Goal: Task Accomplishment & Management: Use online tool/utility

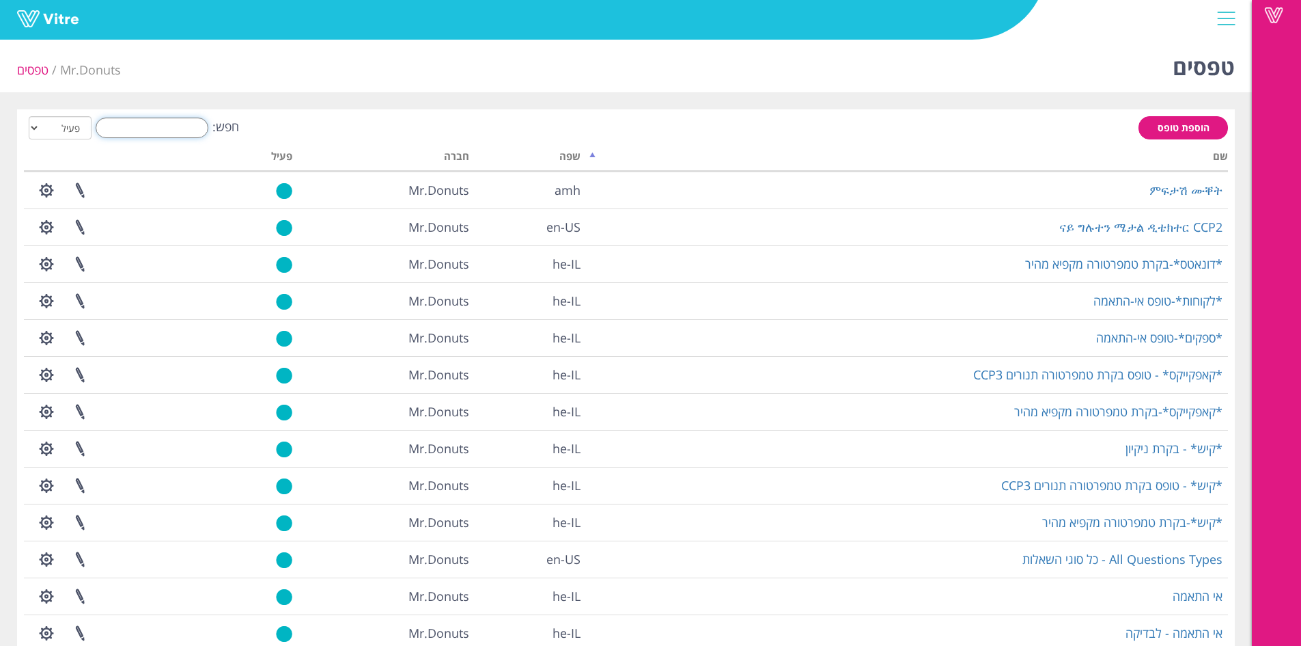
click at [176, 130] on input "חפש:" at bounding box center [152, 128] width 113 height 20
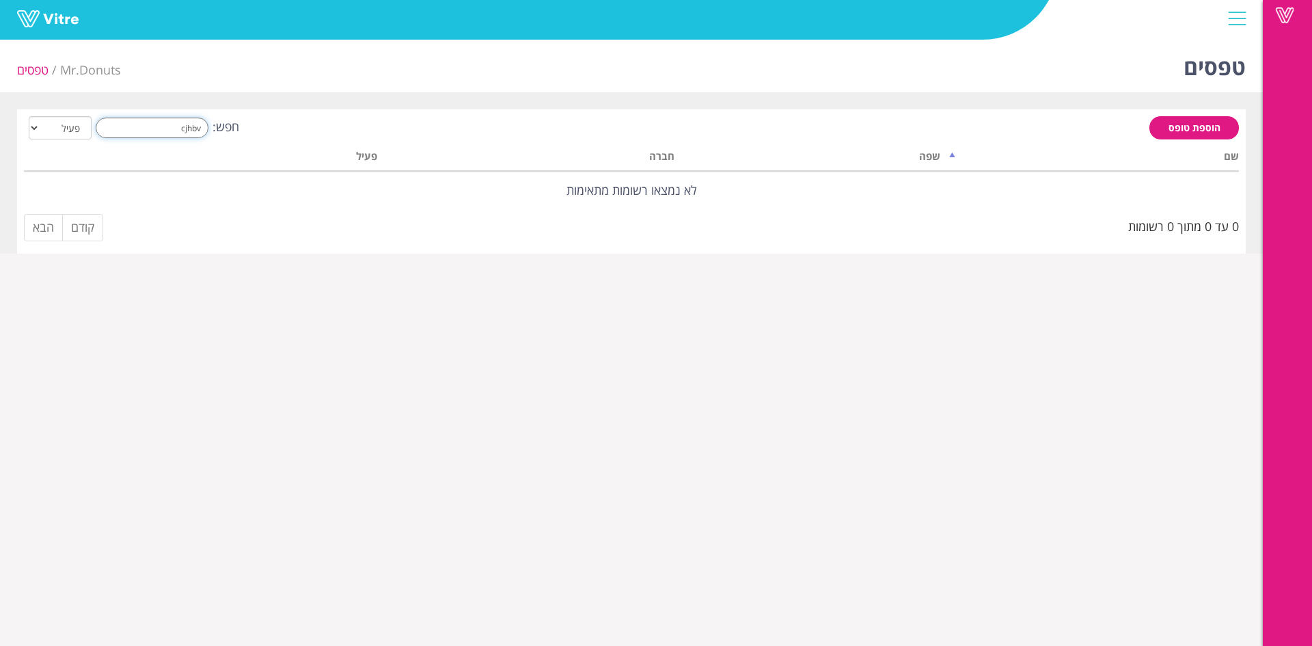
click at [176, 124] on input "cjhbv" at bounding box center [152, 128] width 113 height 20
click at [178, 126] on input "cjhbv" at bounding box center [152, 128] width 113 height 20
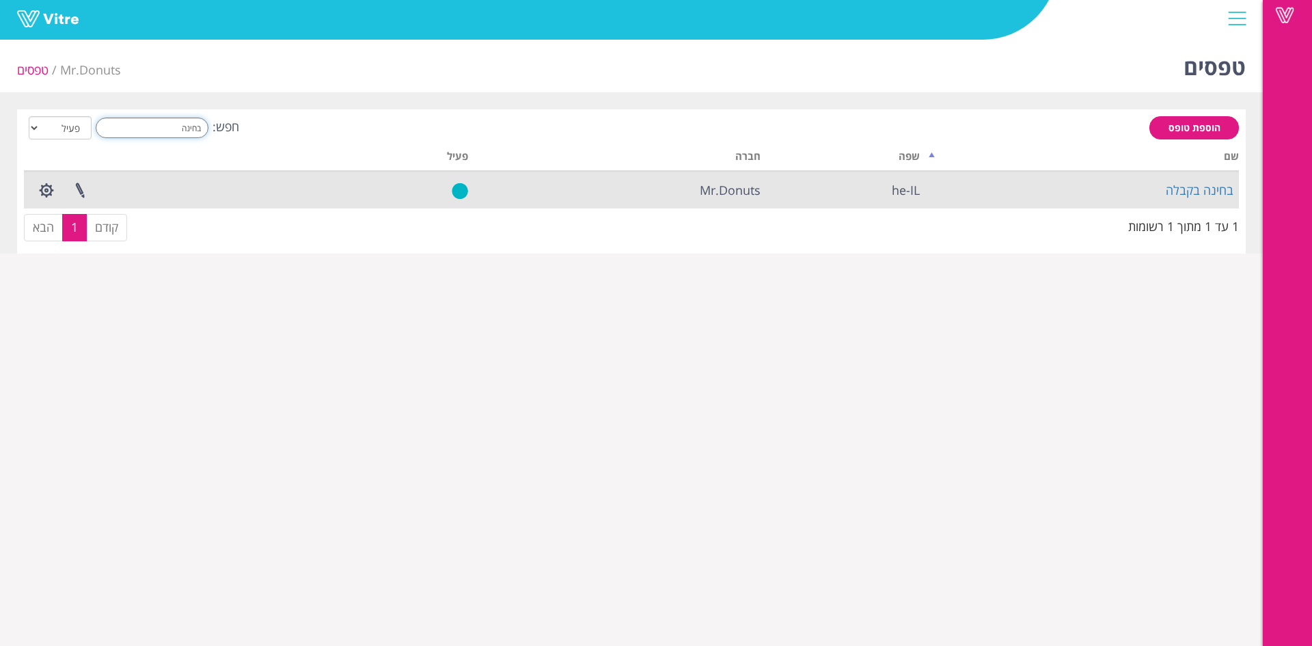
type input "בחינה"
click at [1172, 179] on td "בחינה בקבלה" at bounding box center [1082, 189] width 314 height 37
click at [1178, 184] on link "בחינה בקבלה" at bounding box center [1199, 190] width 68 height 16
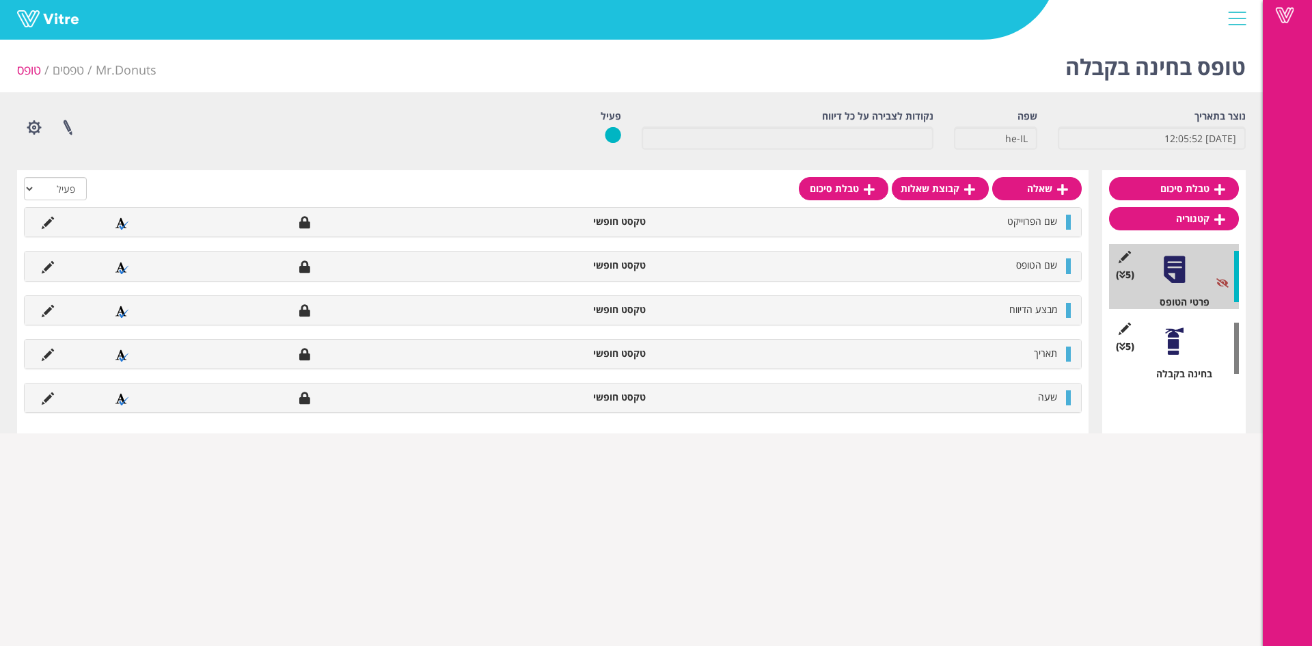
click at [1180, 346] on div at bounding box center [1174, 341] width 31 height 31
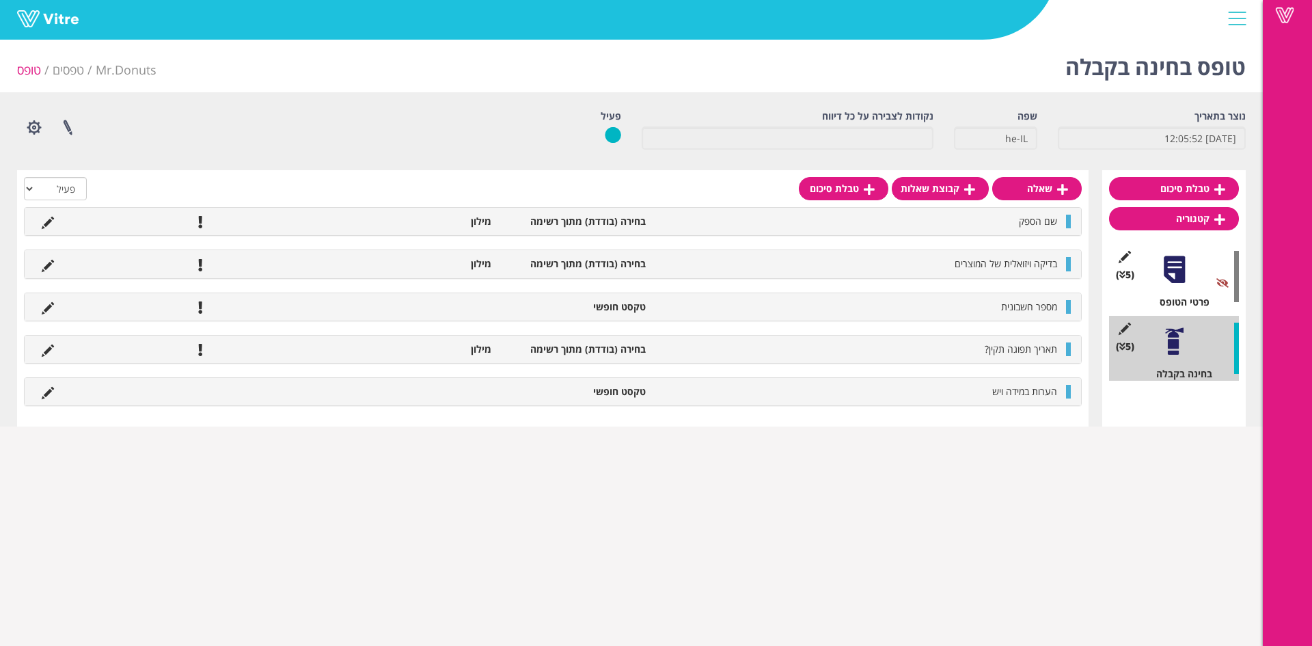
click at [1241, 11] on div at bounding box center [1236, 18] width 31 height 37
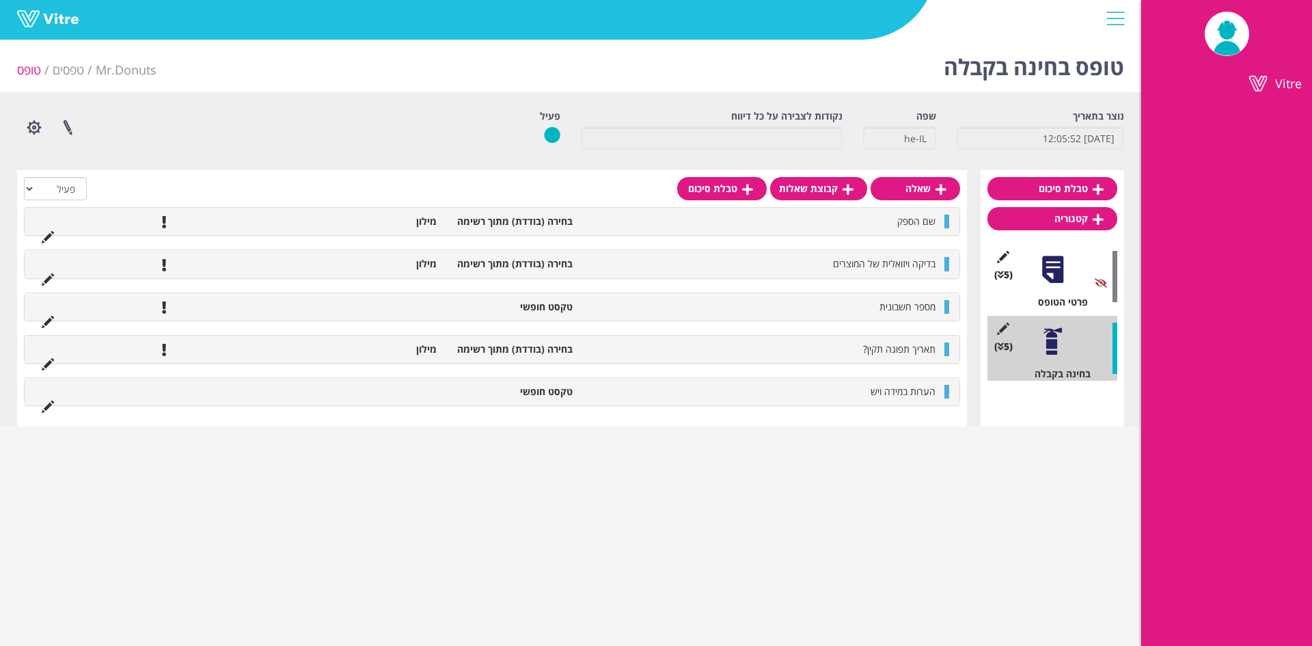
click at [1116, 26] on div at bounding box center [1115, 18] width 31 height 37
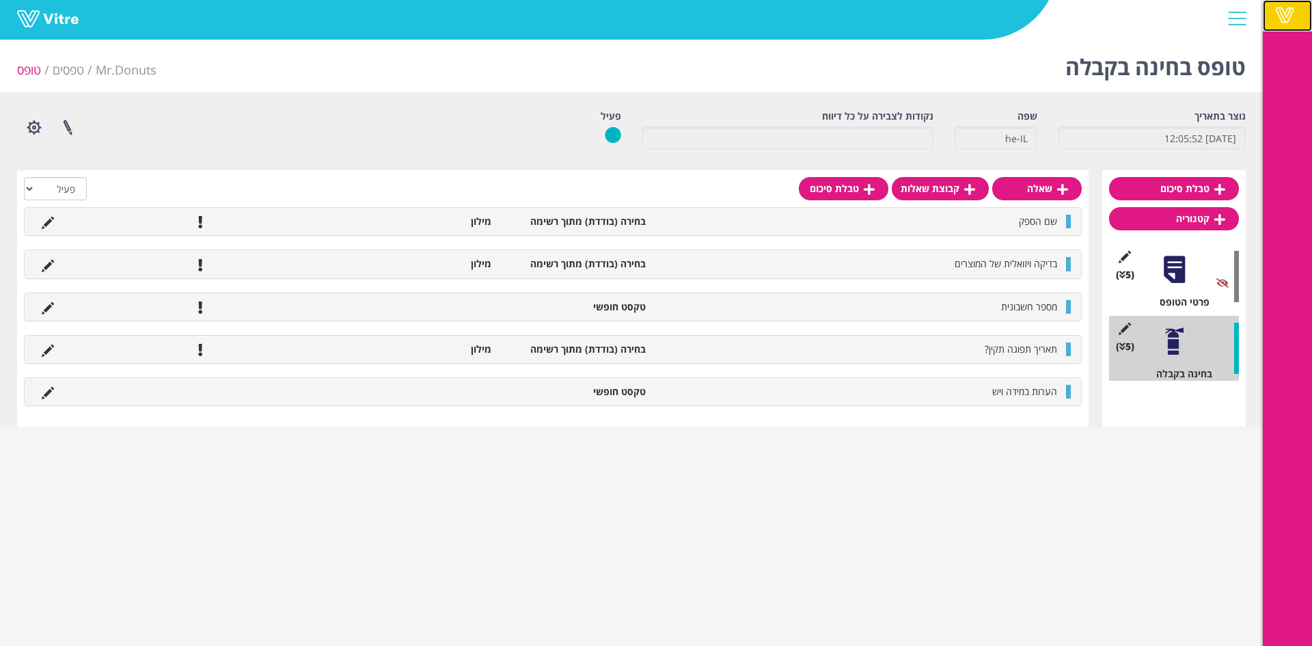
click at [1302, 18] on link "Vitre" at bounding box center [1286, 15] width 49 height 31
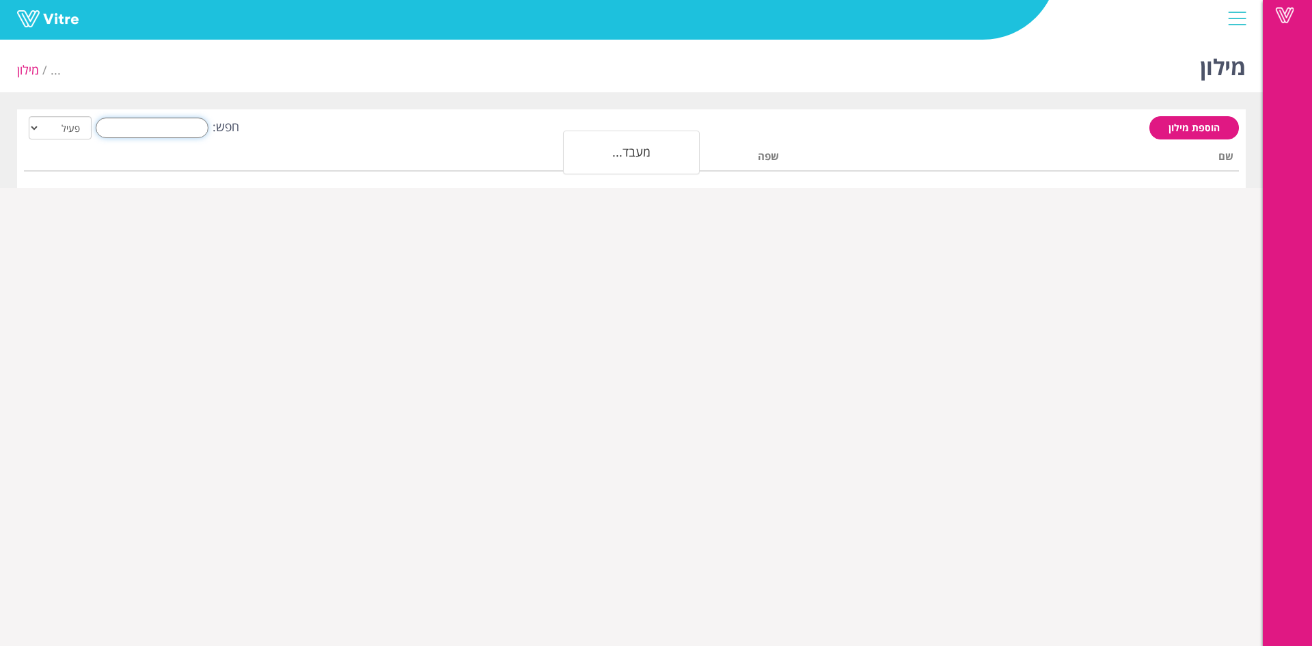
click at [167, 134] on input "חפש:" at bounding box center [152, 128] width 113 height 20
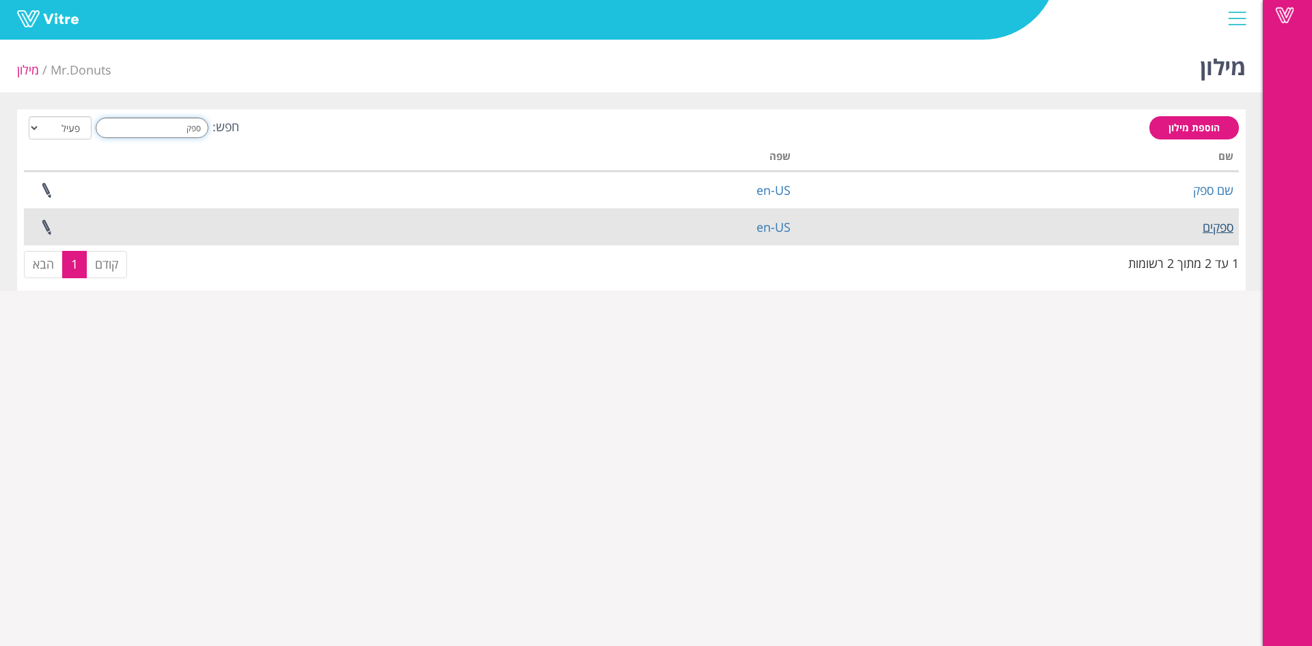
type input "ספק"
click at [1213, 223] on link "ספקים" at bounding box center [1217, 227] width 31 height 16
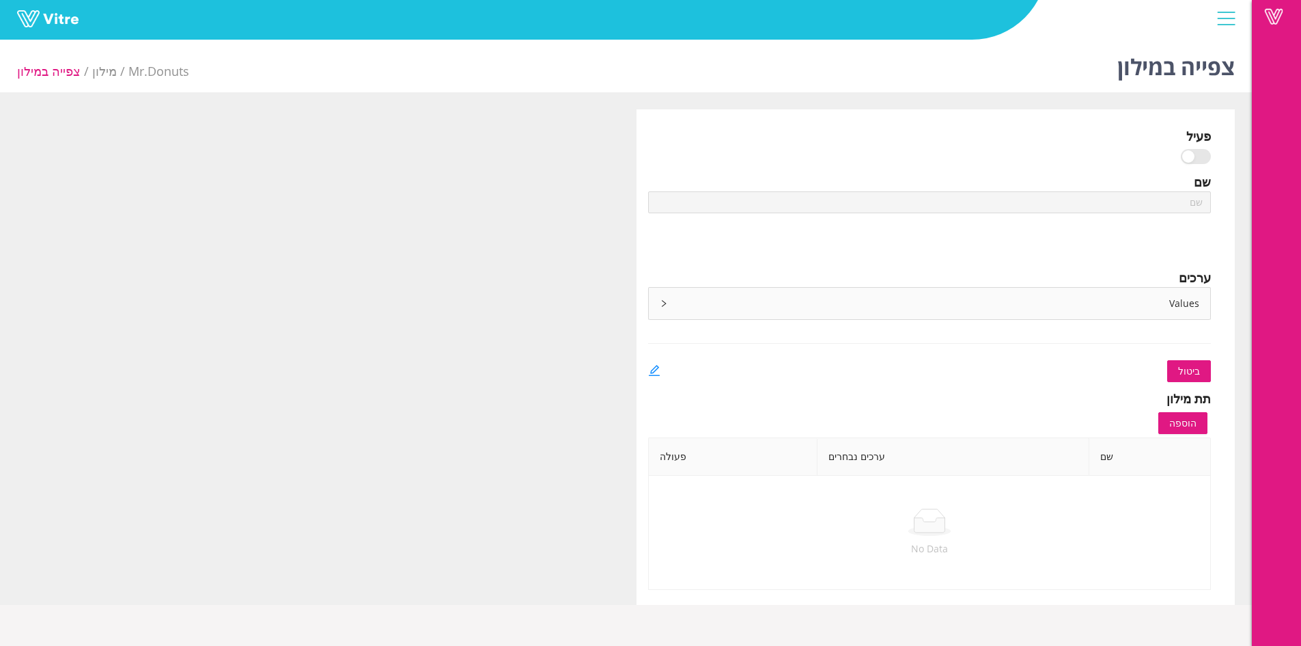
type input "ספקים"
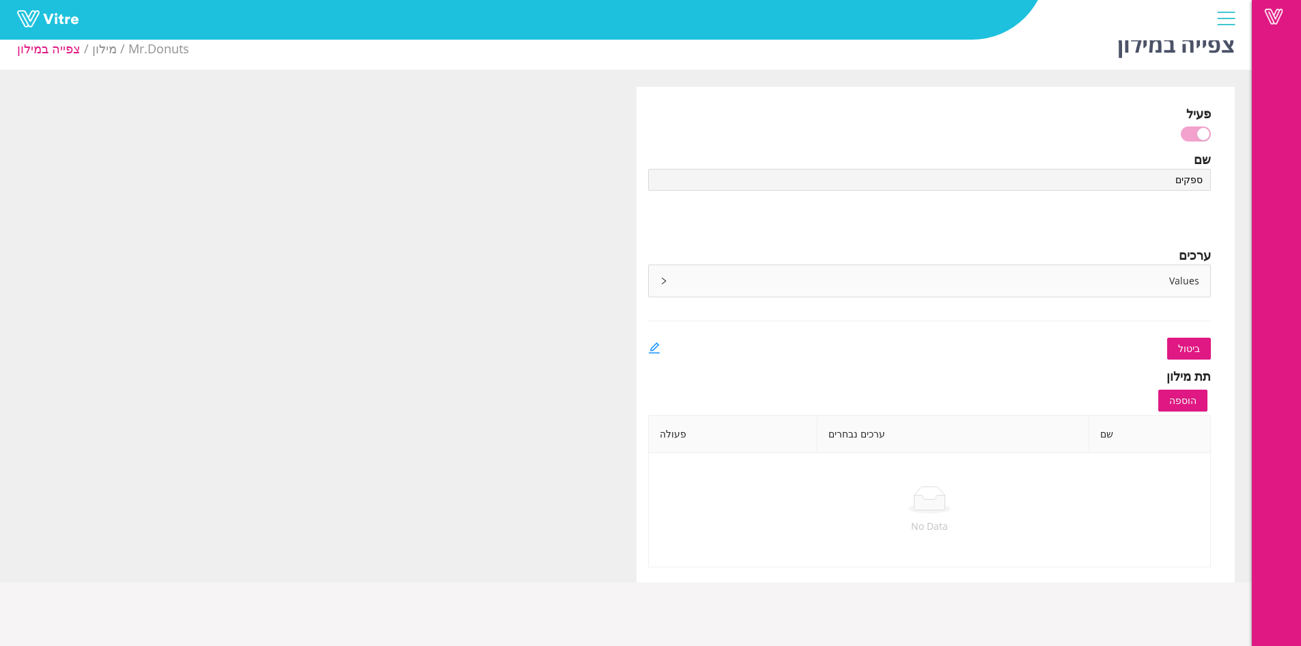
scroll to position [34, 0]
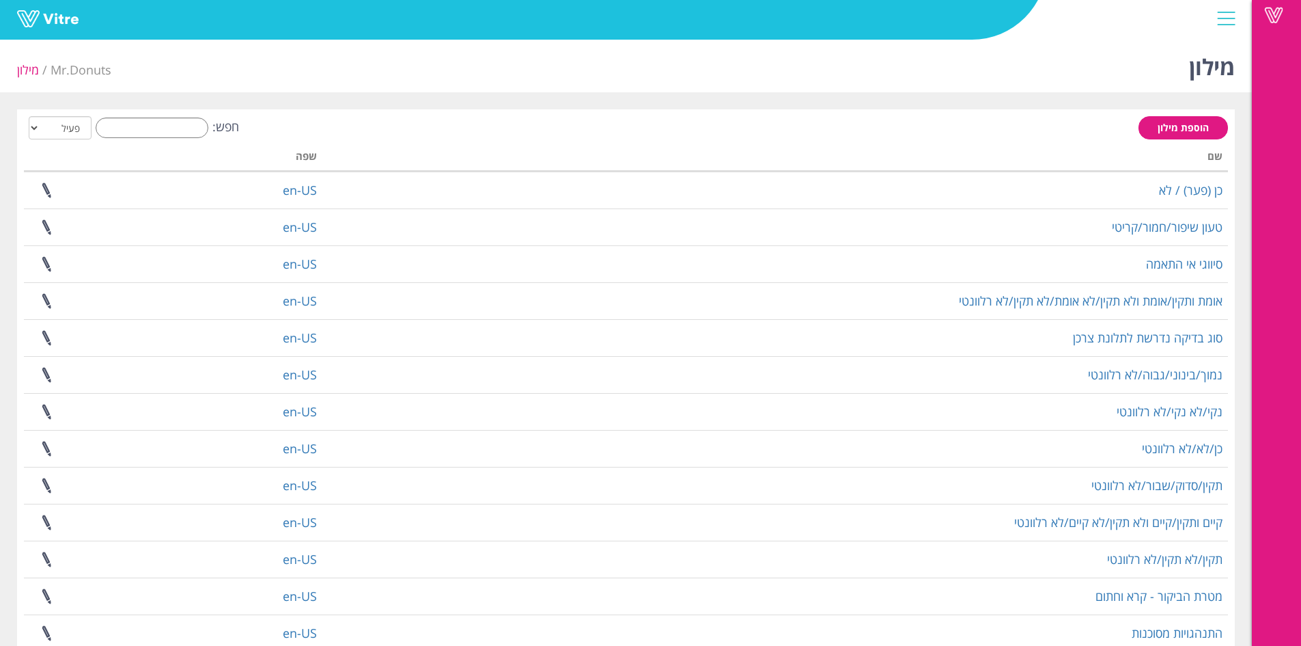
click at [187, 142] on div "הוספת מילון חפש: הכל פעיל לא פעיל מעבד... שם שפה כן (פער) / לא en-US טעון שיפור…" at bounding box center [626, 439] width 1204 height 647
click at [191, 126] on input "חפש:" at bounding box center [152, 128] width 113 height 20
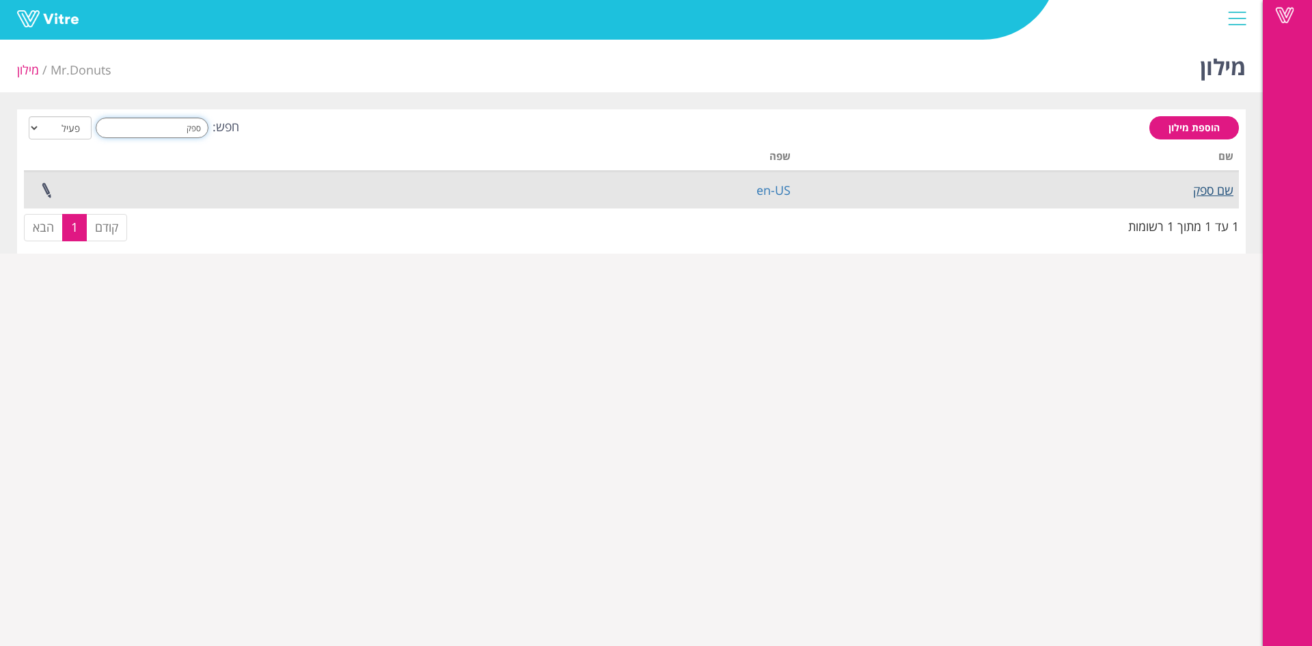
type input "ספק"
click at [1212, 182] on link "שם ספק" at bounding box center [1213, 190] width 40 height 16
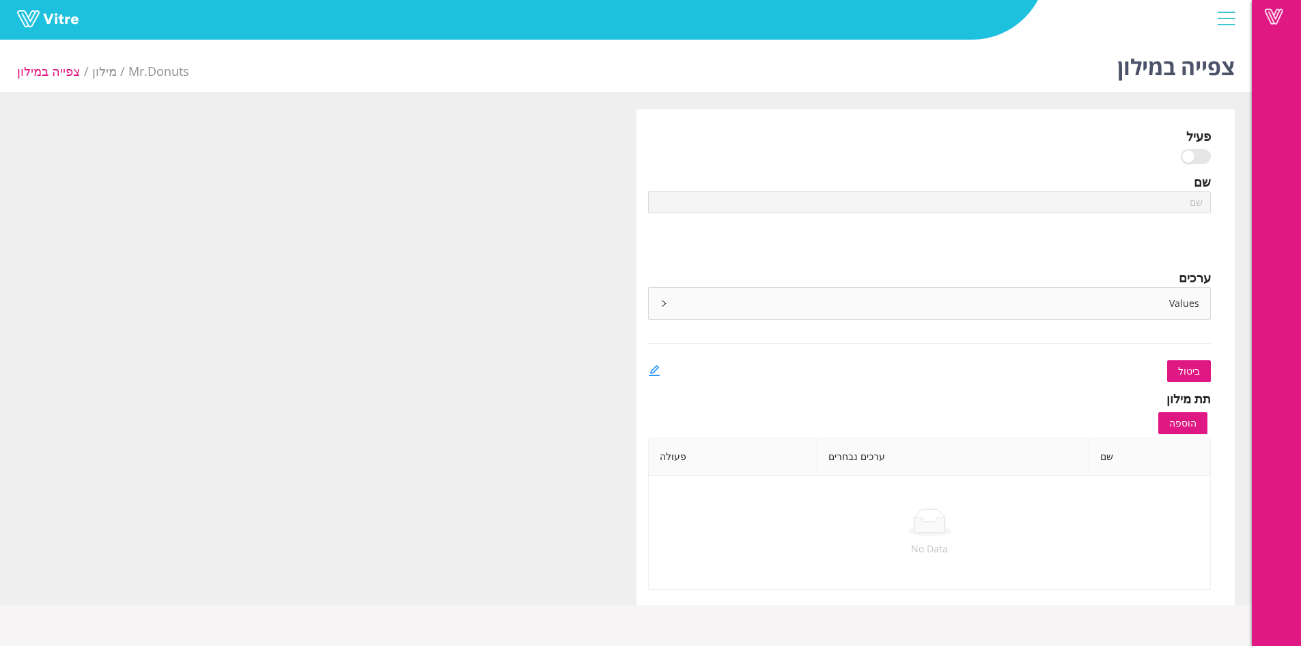
type input "שם ספק"
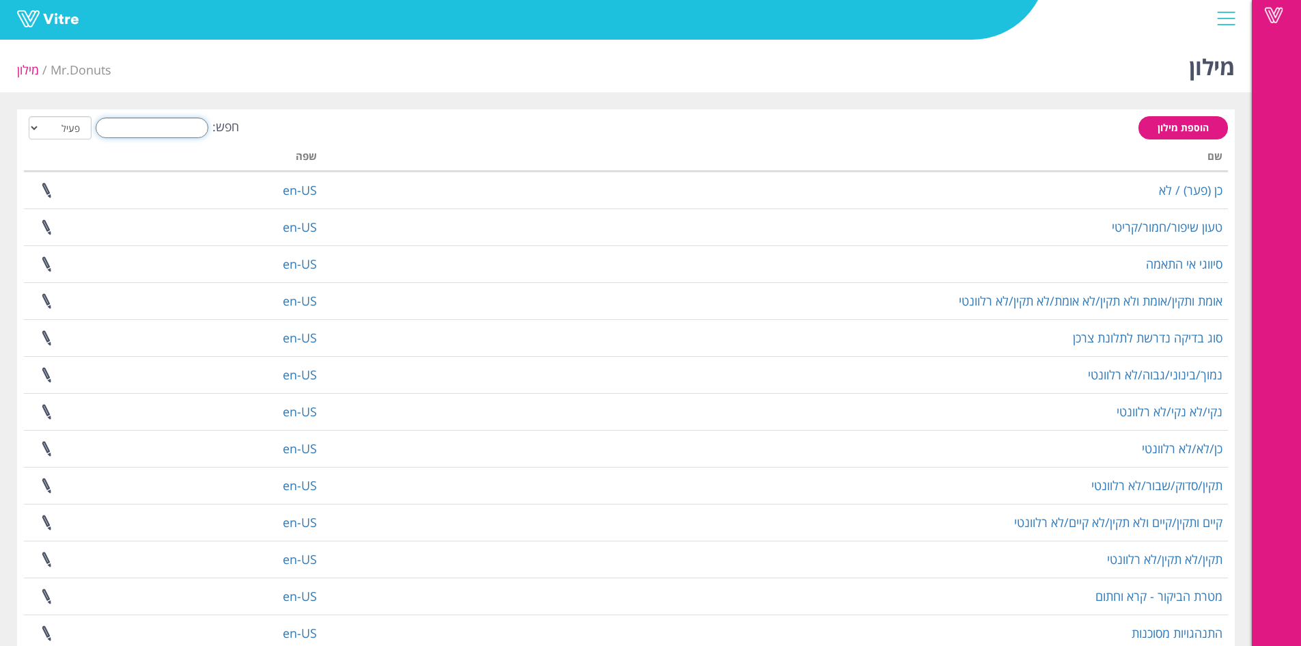
click at [189, 137] on input "חפש:" at bounding box center [152, 128] width 113 height 20
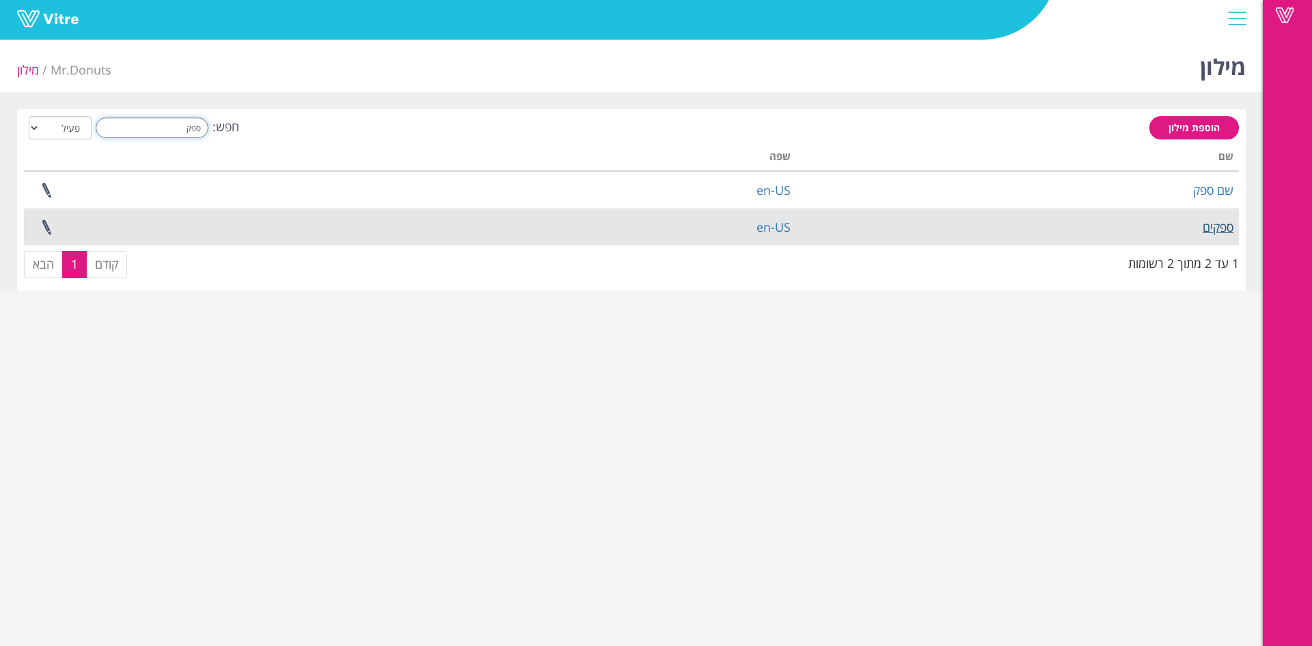
type input "ספק"
click at [1211, 234] on link "ספקים" at bounding box center [1217, 227] width 31 height 16
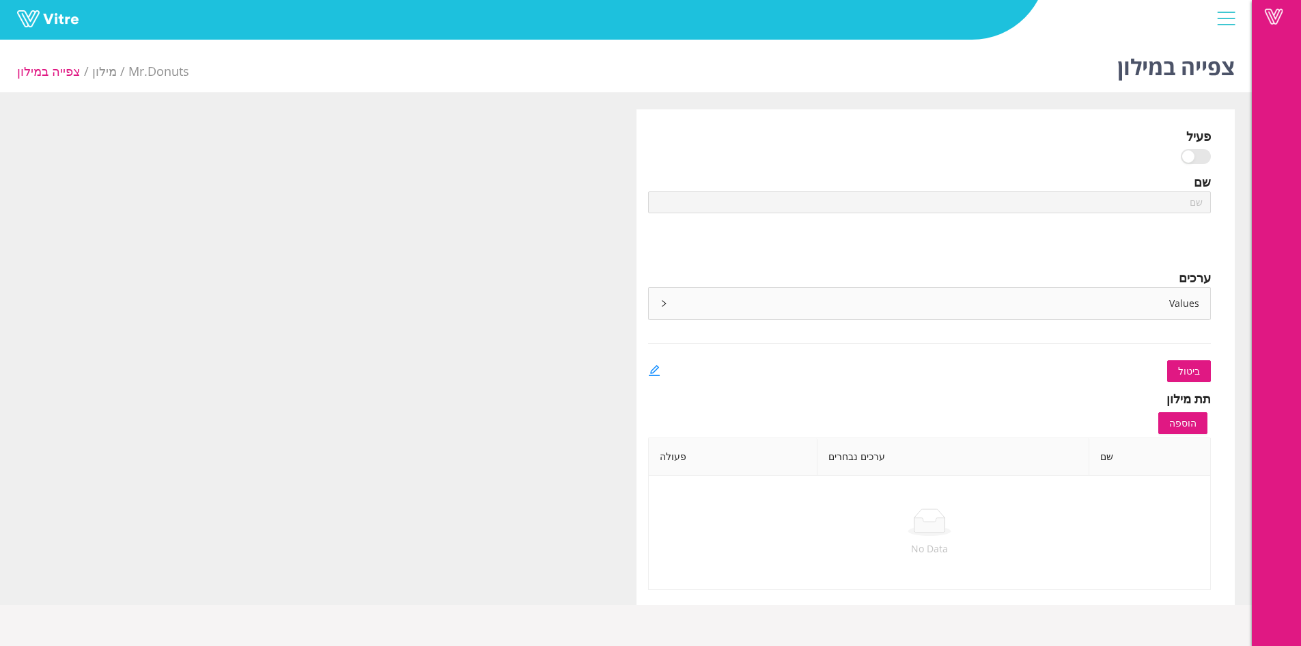
type input "ספקים"
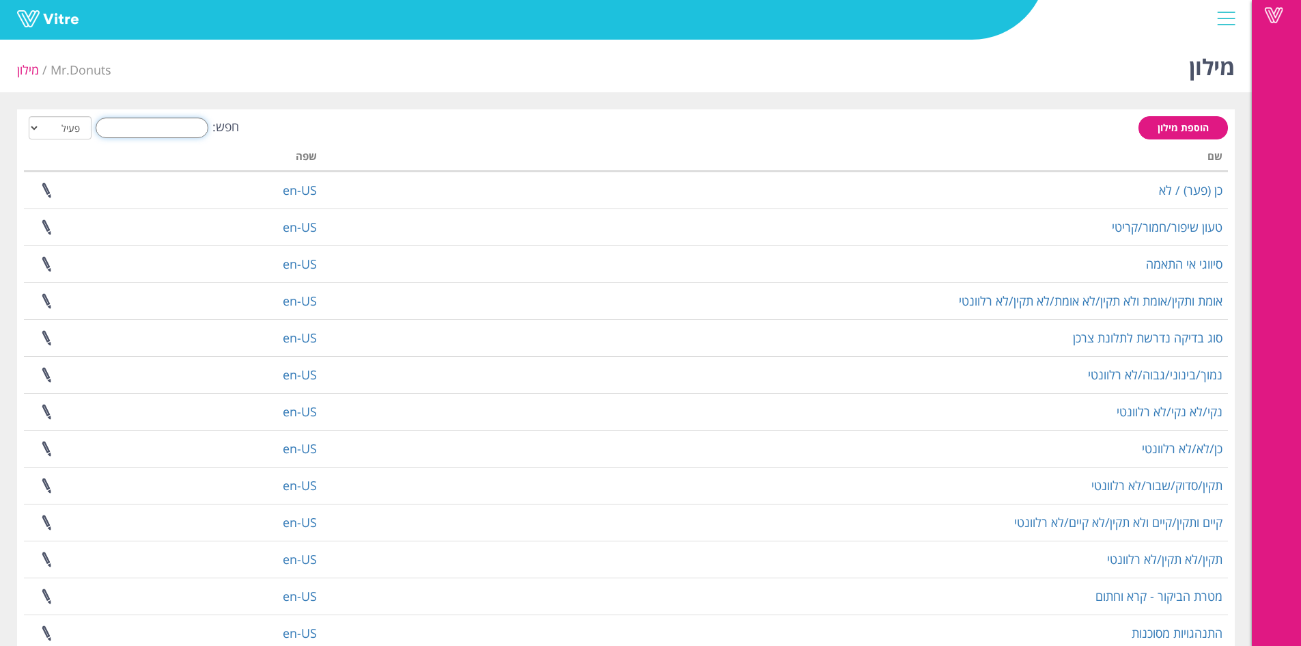
click at [125, 127] on input "חפש:" at bounding box center [152, 128] width 113 height 20
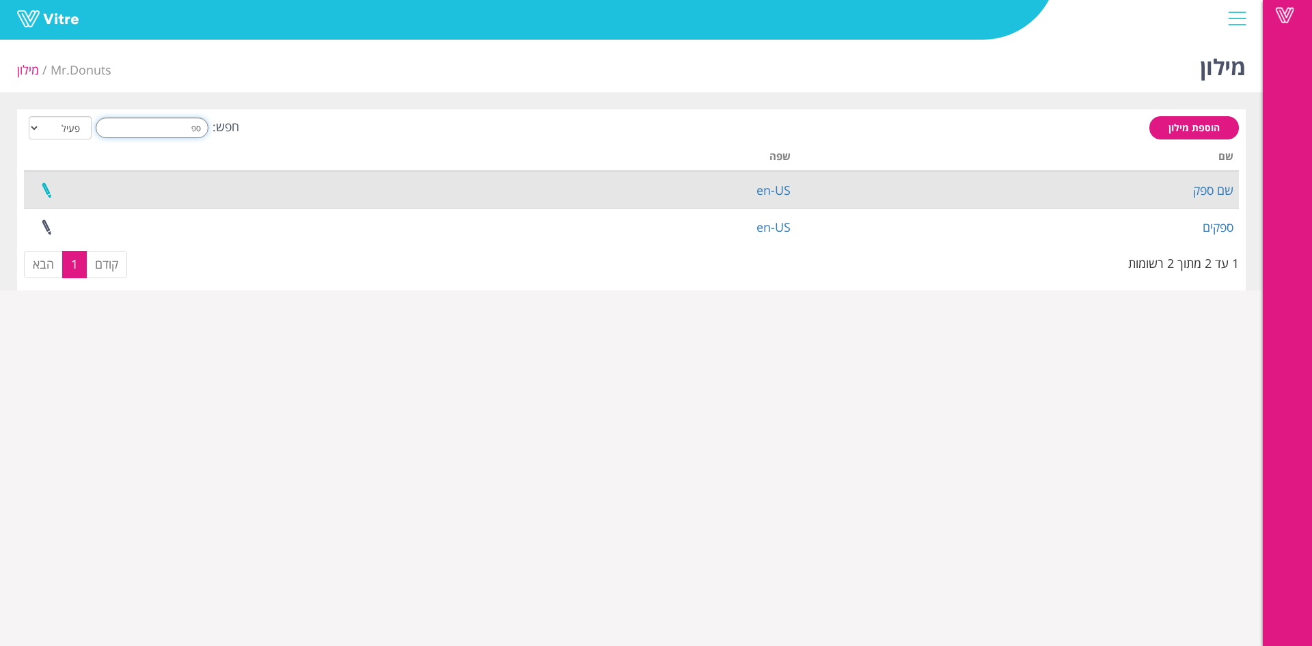
type input "ספ"
click at [54, 192] on link at bounding box center [46, 190] width 34 height 36
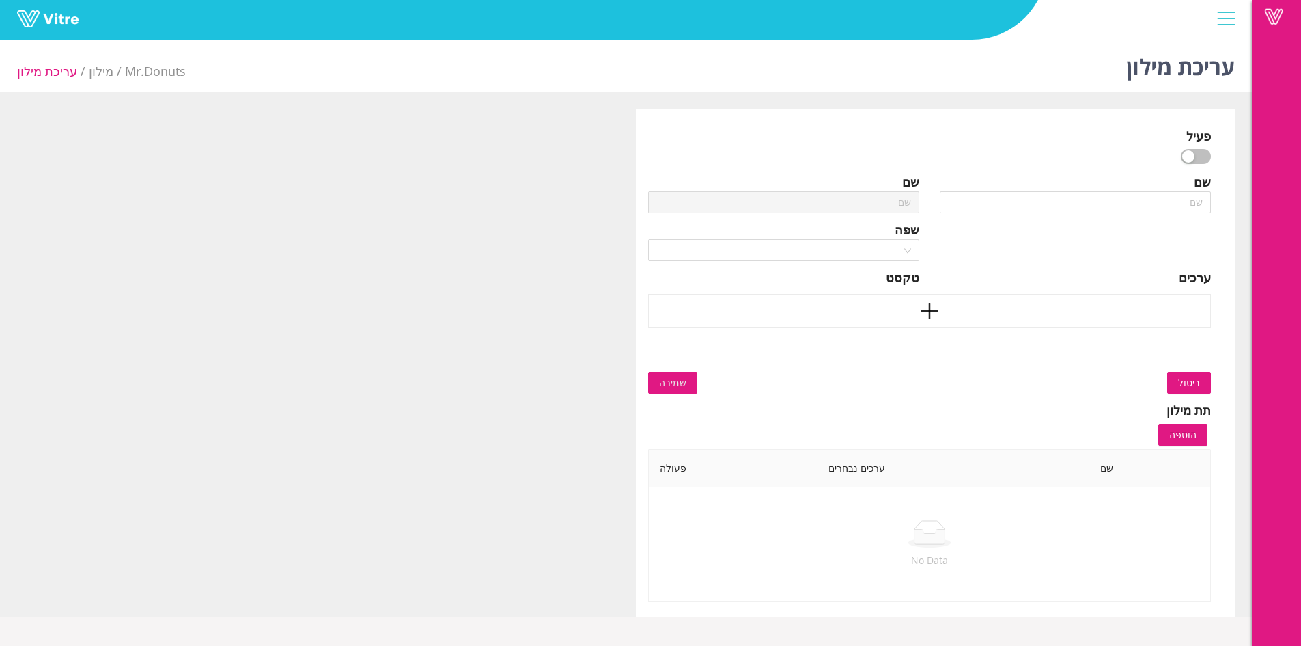
type input "שם ספק"
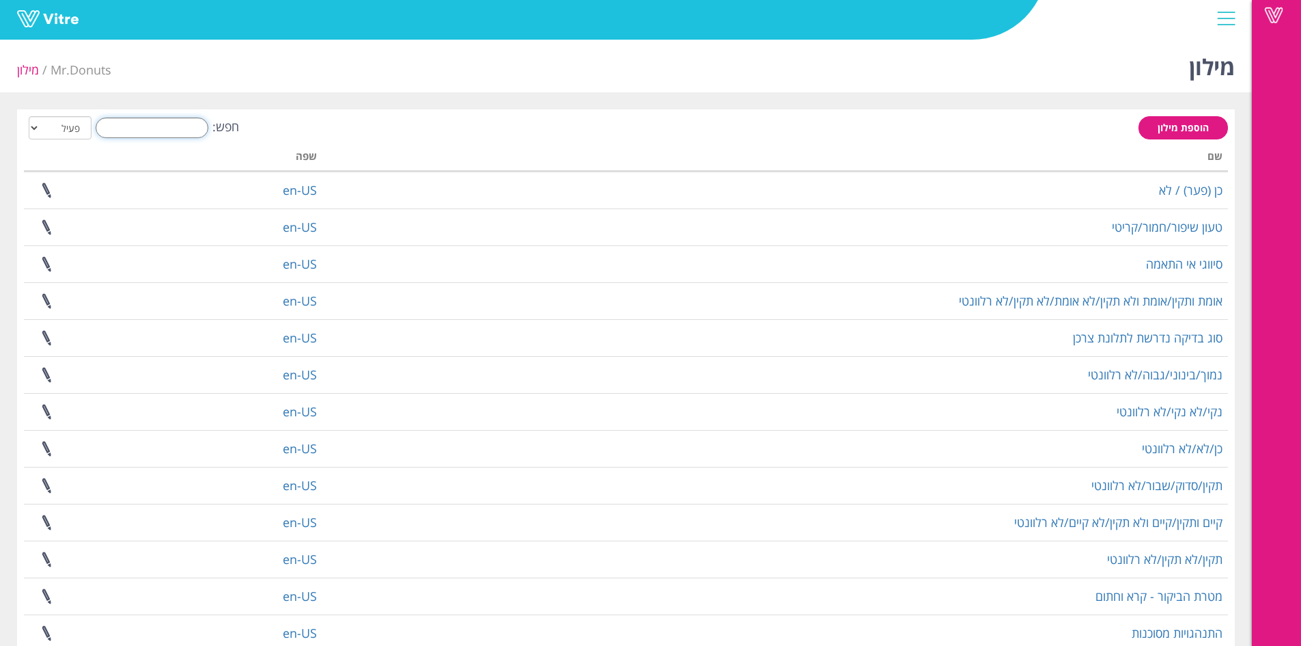
click at [176, 126] on input "חפש:" at bounding box center [152, 128] width 113 height 20
type input "ב"
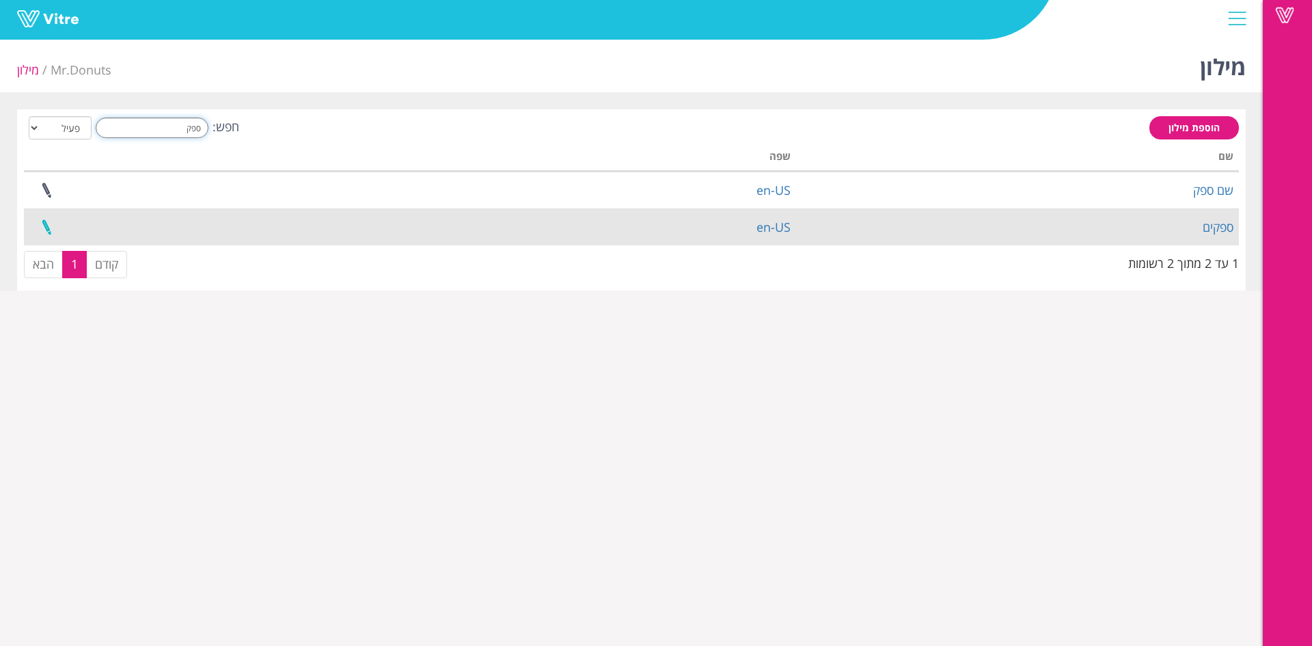
type input "ספק"
click at [49, 228] on link at bounding box center [46, 227] width 34 height 36
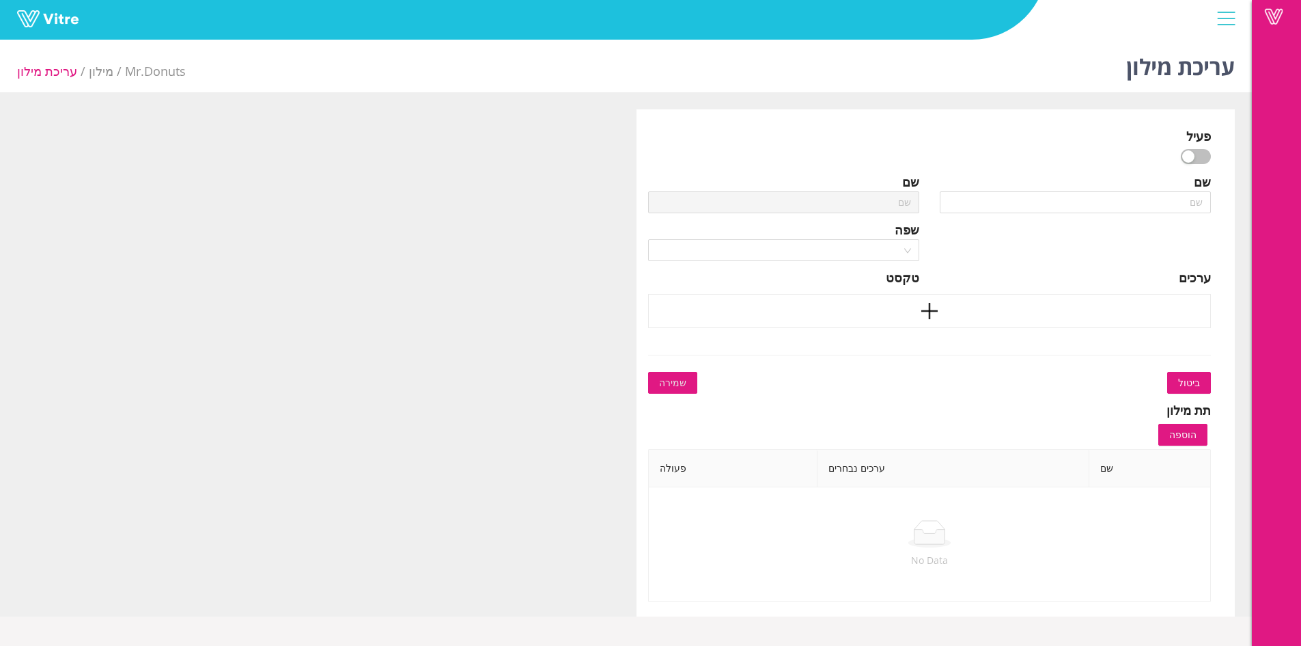
type input "ספקים"
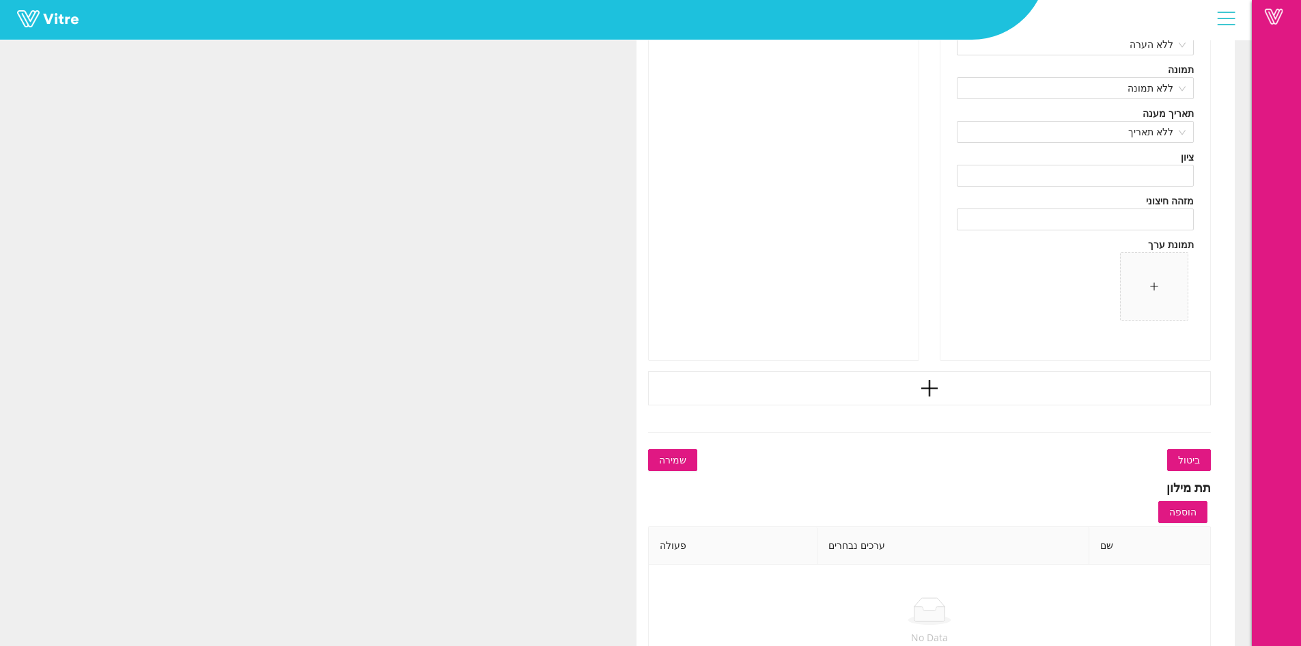
scroll to position [7898, 0]
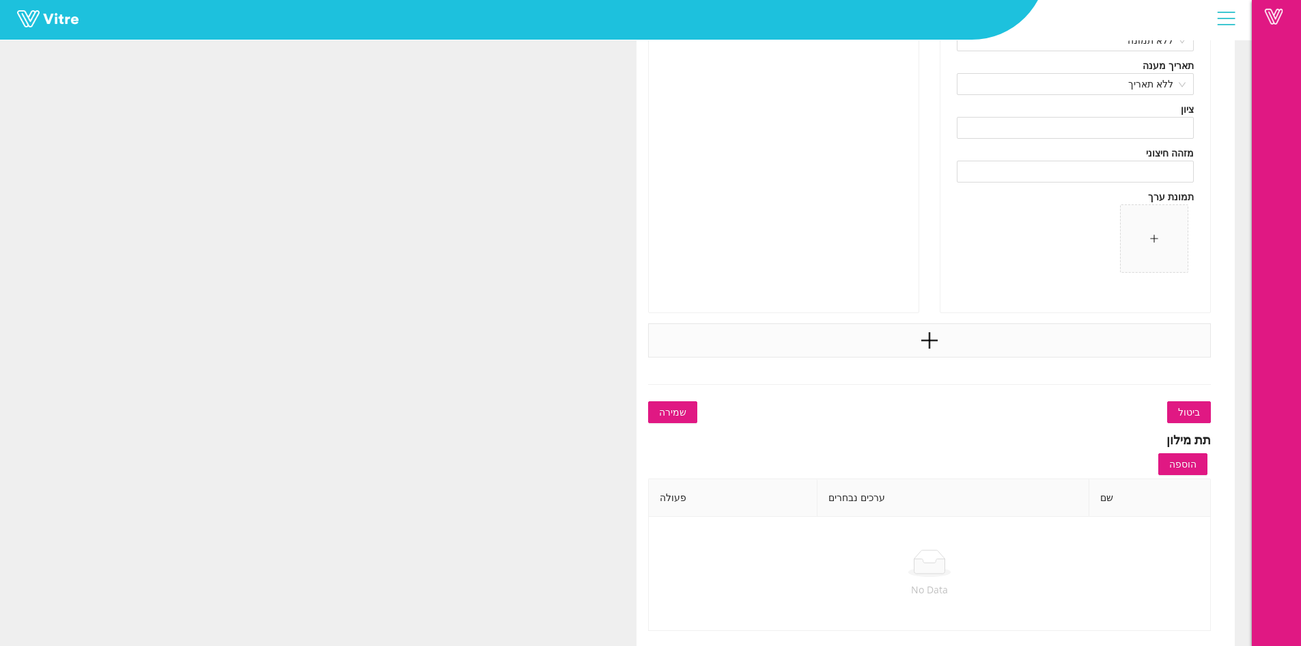
click at [971, 343] on div at bounding box center [930, 340] width 564 height 34
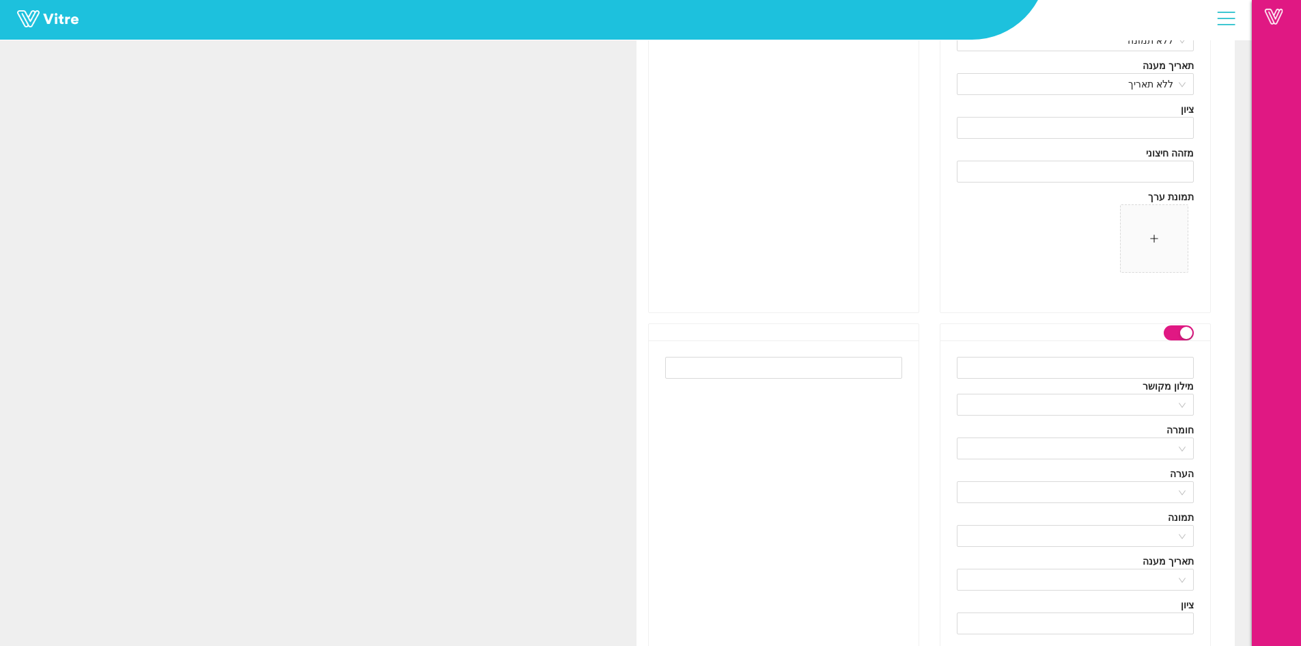
click at [1116, 354] on div "מילון מקושר חומרה הערה תמונה תאריך מענה ציון מזהה חיצוני תמונת ערך" at bounding box center [1076, 573] width 270 height 467
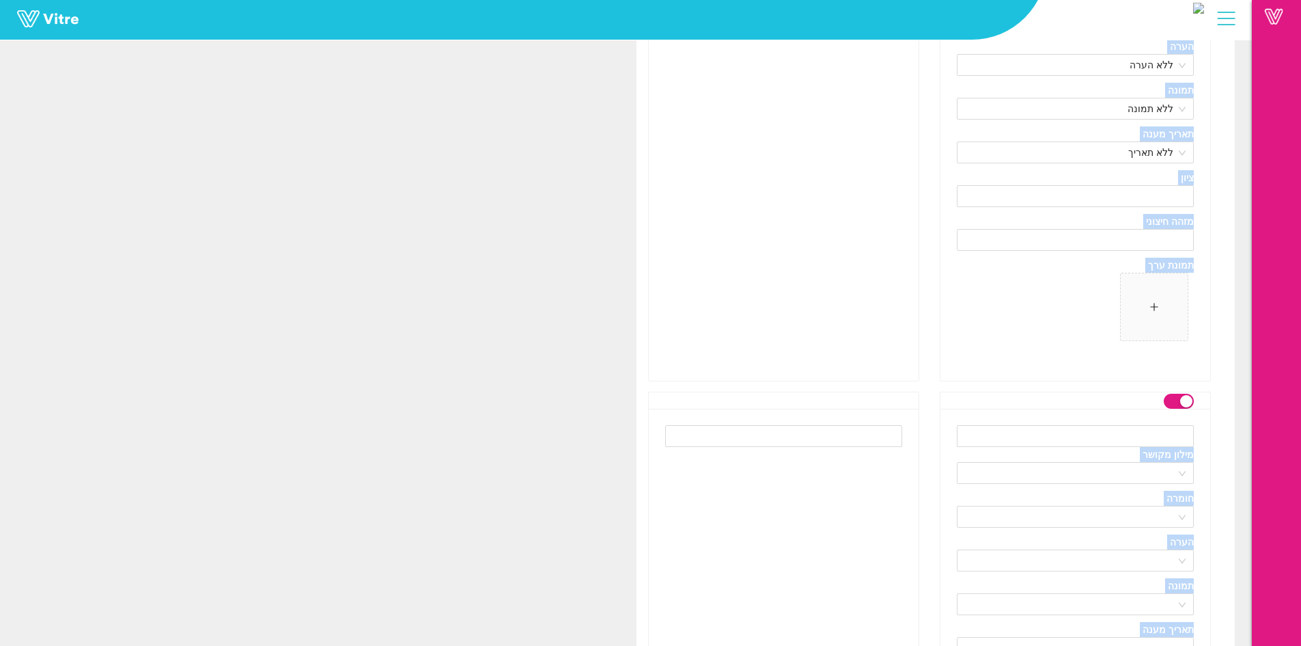
drag, startPoint x: 1300, startPoint y: 580, endPoint x: 1307, endPoint y: 567, distance: 14.7
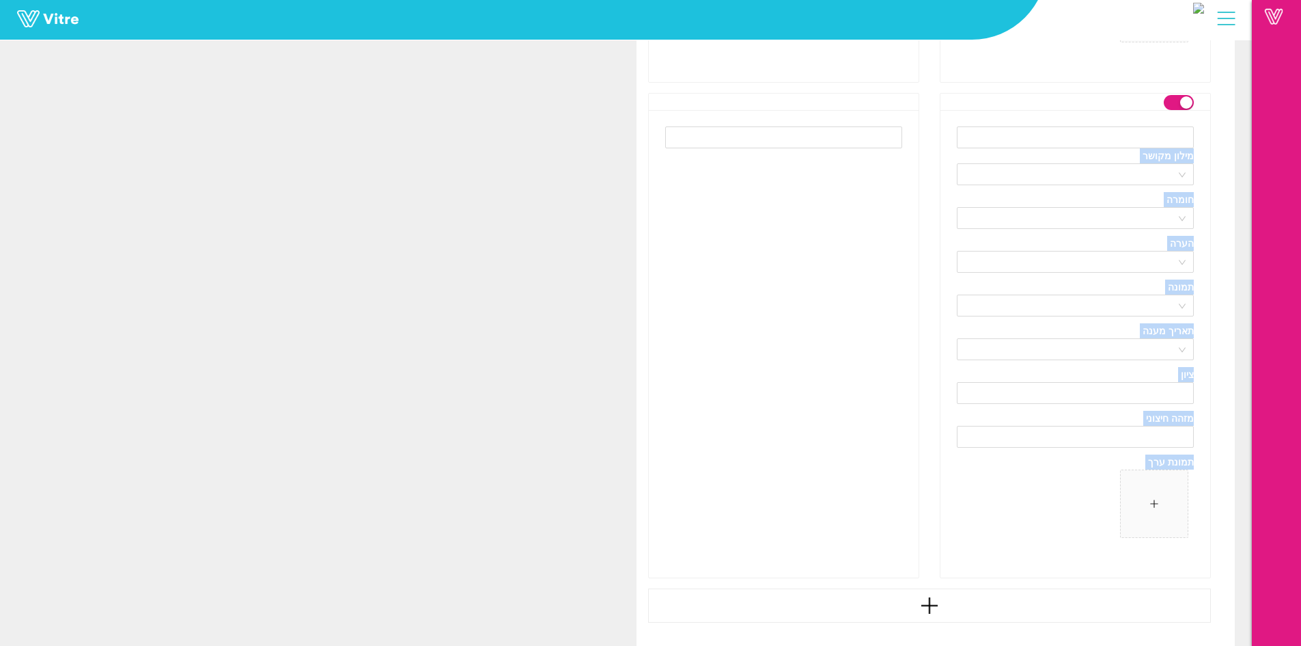
scroll to position [8138, 0]
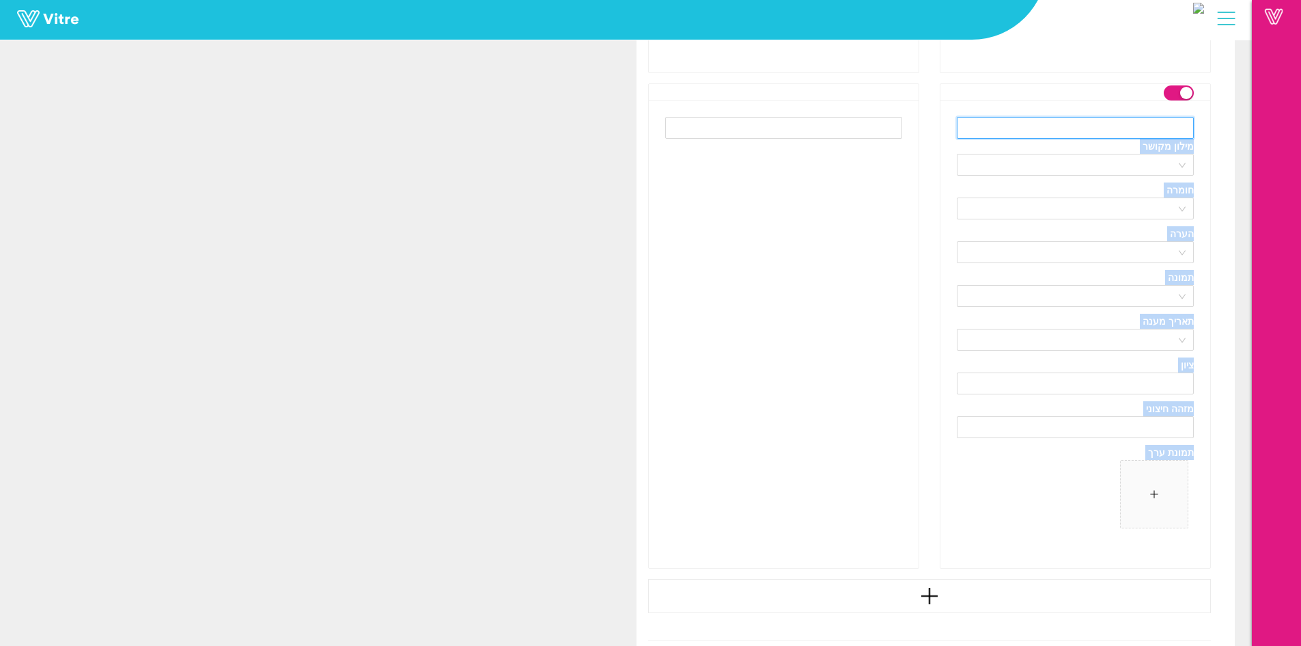
click at [1158, 130] on input "text" at bounding box center [1075, 128] width 237 height 22
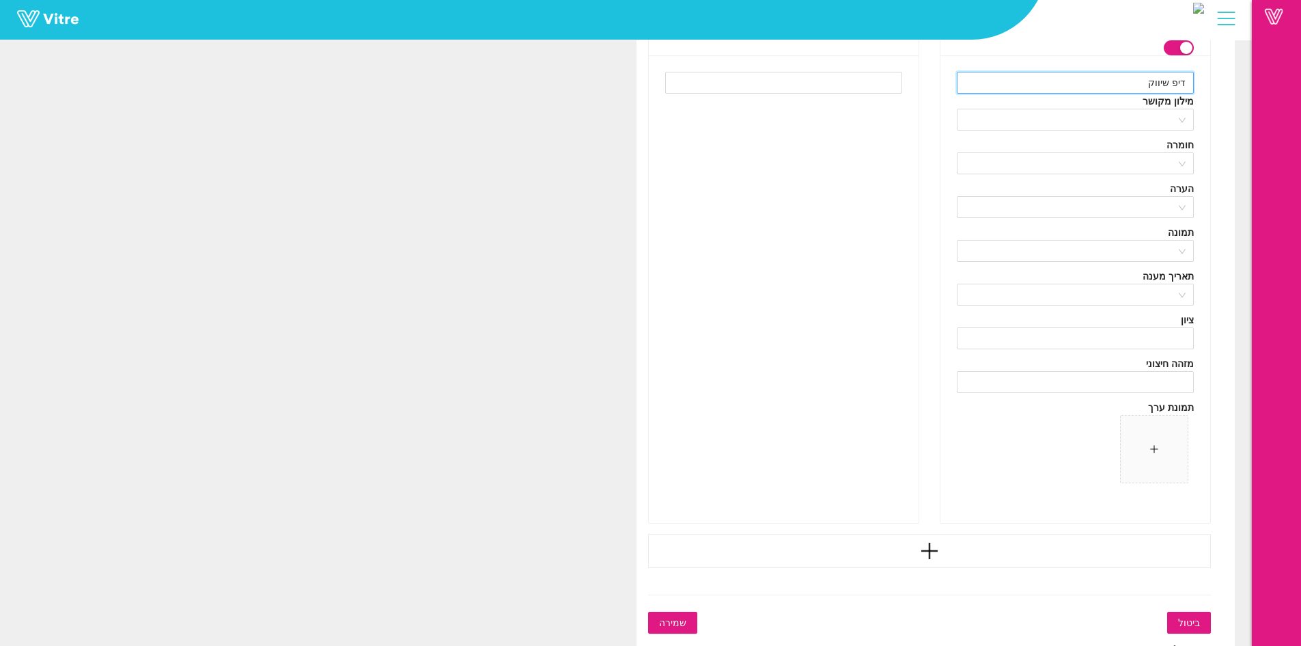
scroll to position [8207, 0]
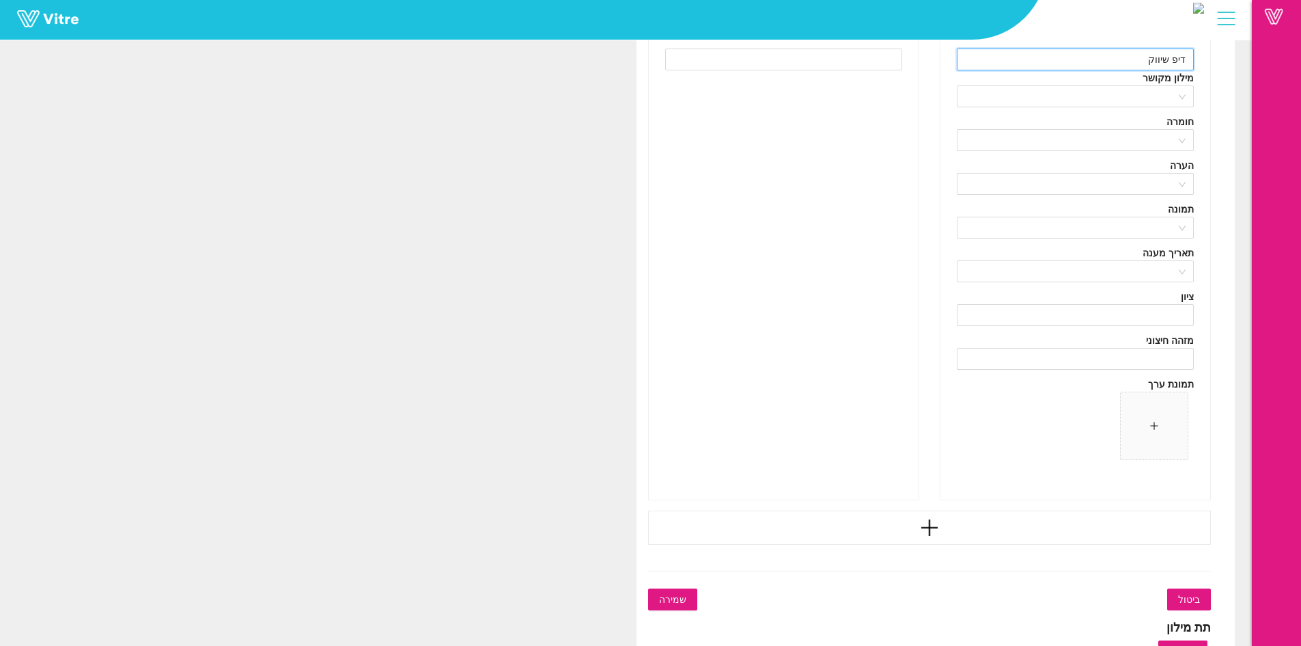
type input "דיפ שיווק"
click at [672, 593] on span "שמירה" at bounding box center [672, 599] width 27 height 15
